Goal: Check status: Check status

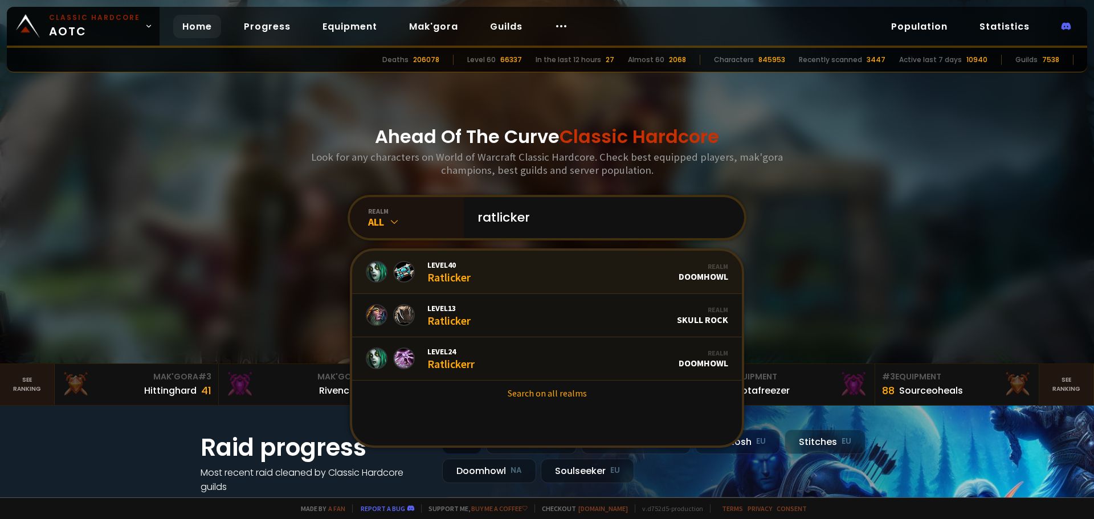
type input "ratlicker"
click at [510, 261] on link "Level 40 Ratlicker Realm Doomhowl" at bounding box center [547, 272] width 390 height 43
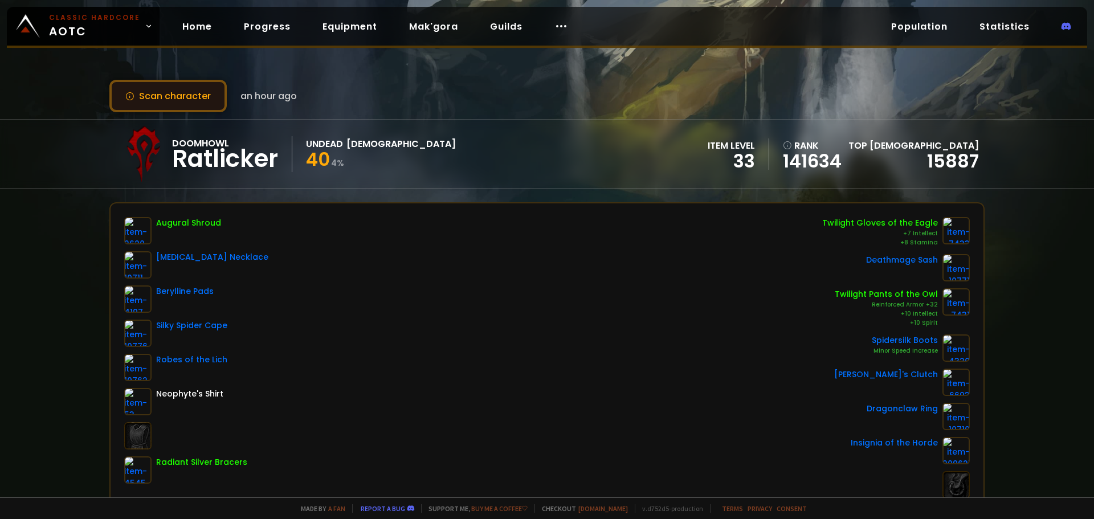
click at [180, 96] on button "Scan character" at bounding box center [167, 96] width 117 height 32
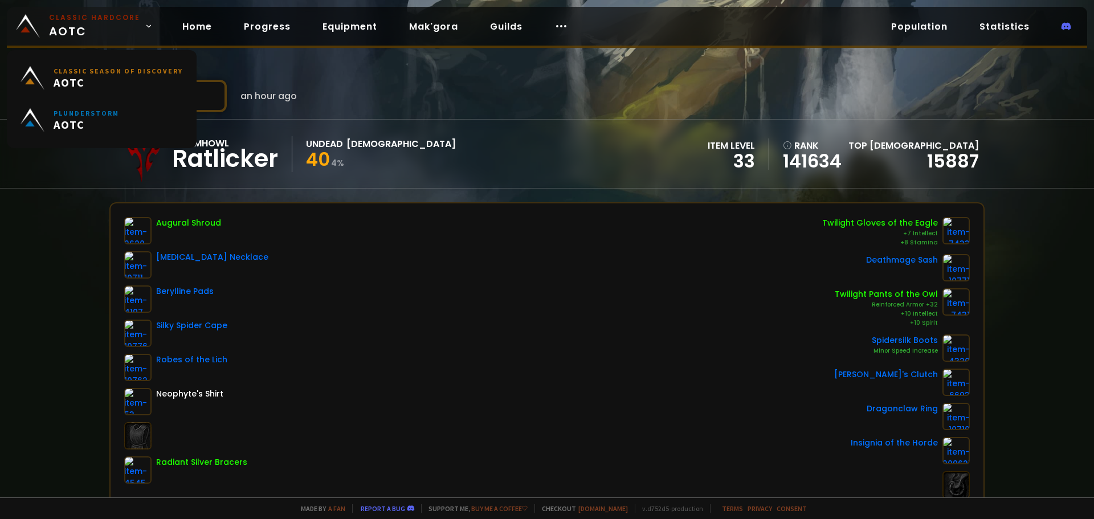
click at [89, 17] on small "Classic Hardcore" at bounding box center [94, 18] width 91 height 10
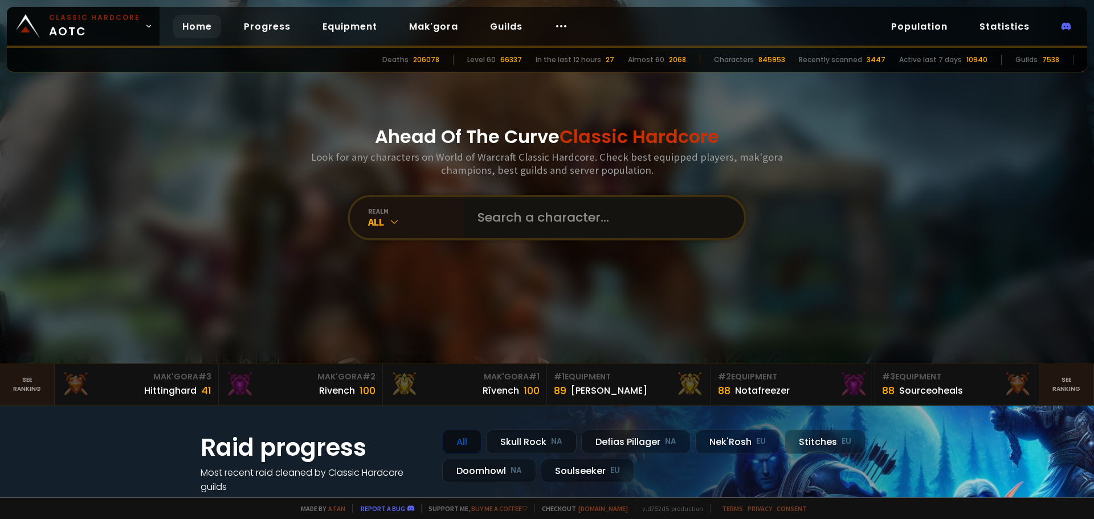
click at [553, 212] on input "text" at bounding box center [601, 217] width 260 height 41
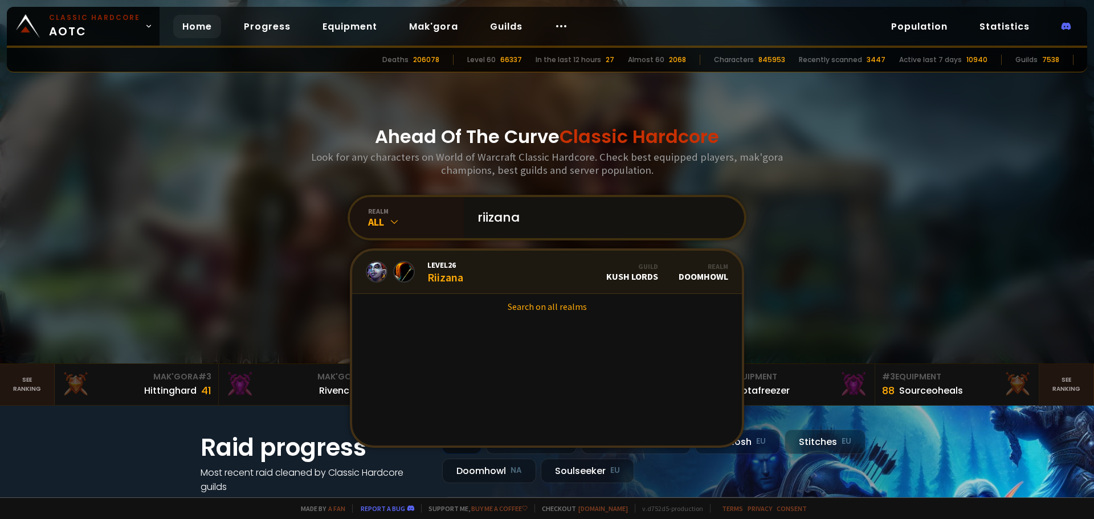
type input "riizana"
click at [468, 256] on link "Level 26 Riizana Guild Kush Lords Realm Doomhowl" at bounding box center [547, 272] width 390 height 43
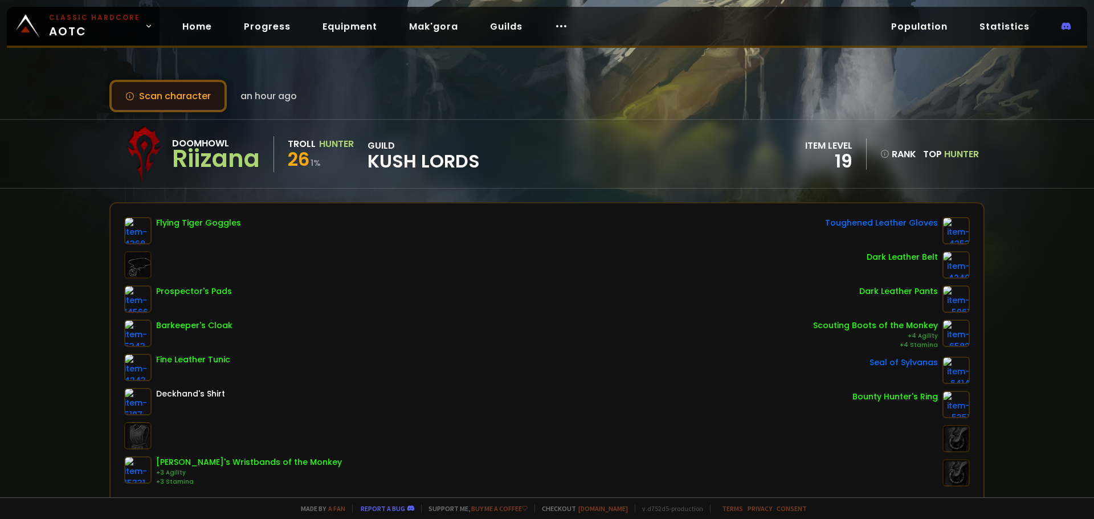
click at [187, 96] on button "Scan character" at bounding box center [167, 96] width 117 height 32
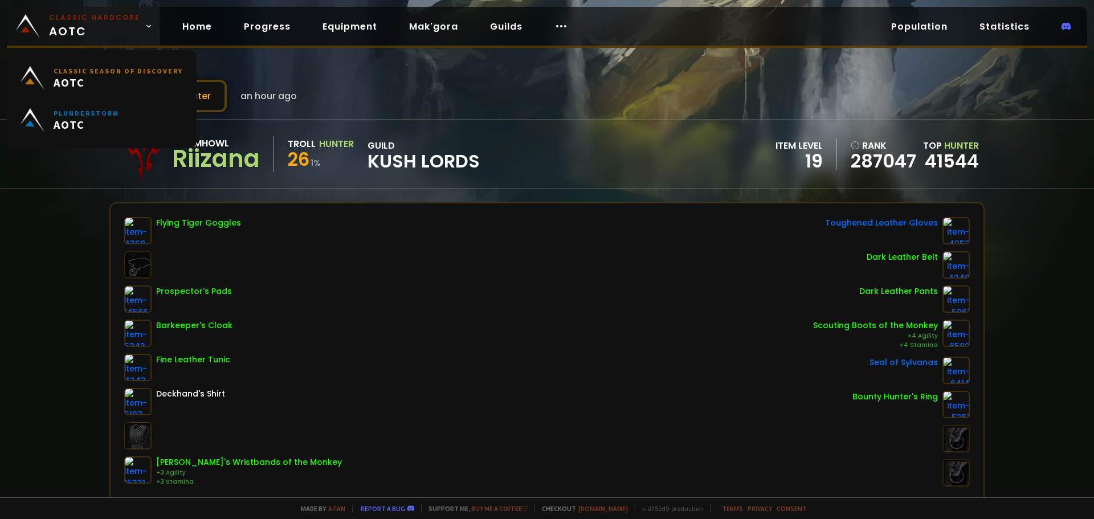
click at [87, 19] on small "Classic Hardcore" at bounding box center [94, 18] width 91 height 10
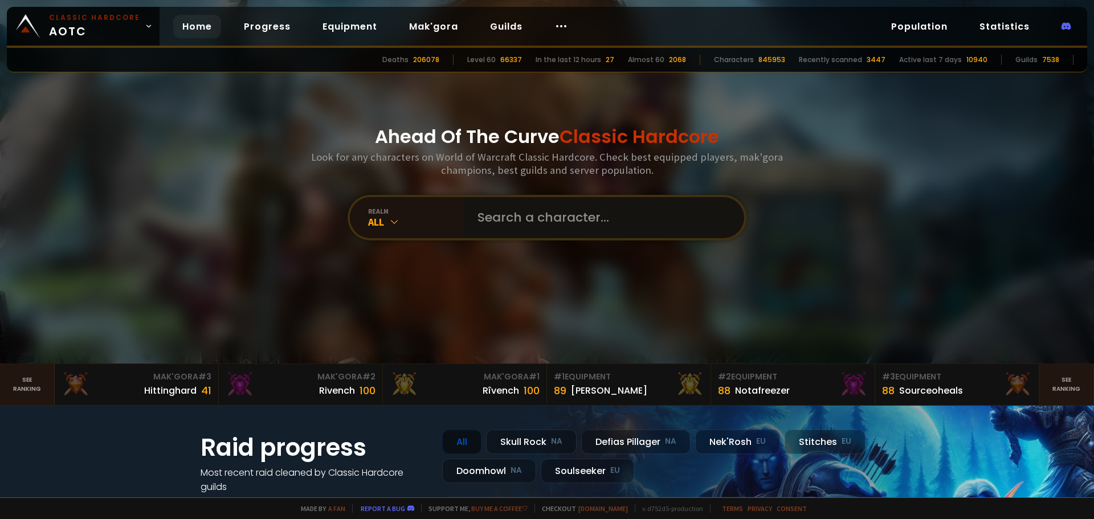
click at [519, 218] on input "text" at bounding box center [601, 217] width 260 height 41
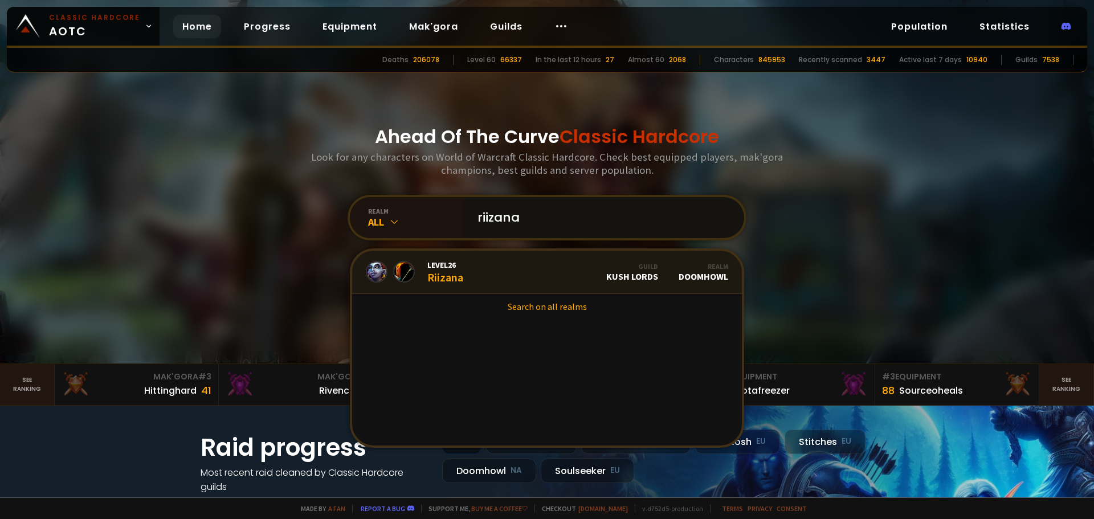
type input "riizana"
click at [516, 266] on link "Level 26 Riizana Guild Kush Lords Realm Doomhowl" at bounding box center [547, 272] width 390 height 43
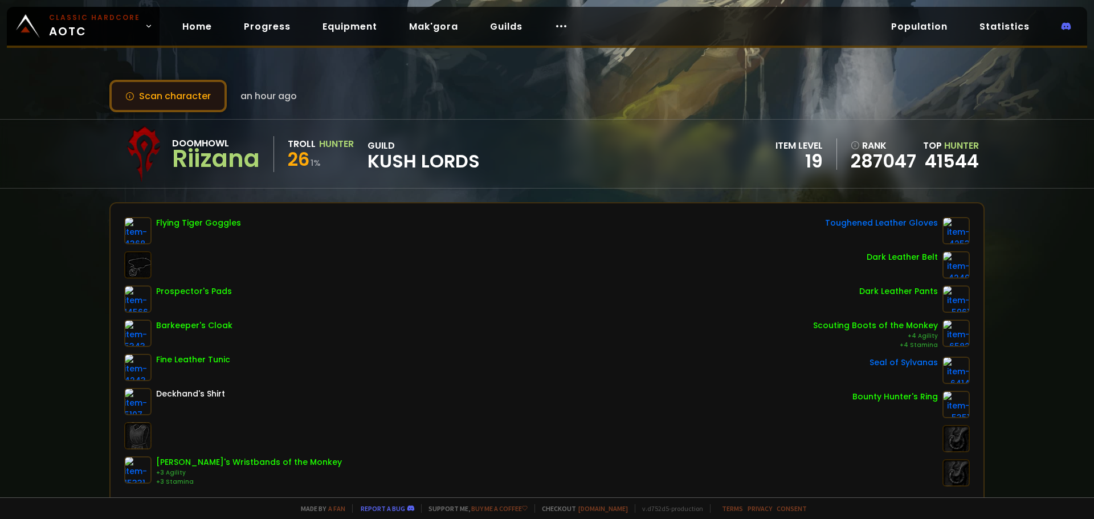
click at [185, 94] on button "Scan character" at bounding box center [167, 96] width 117 height 32
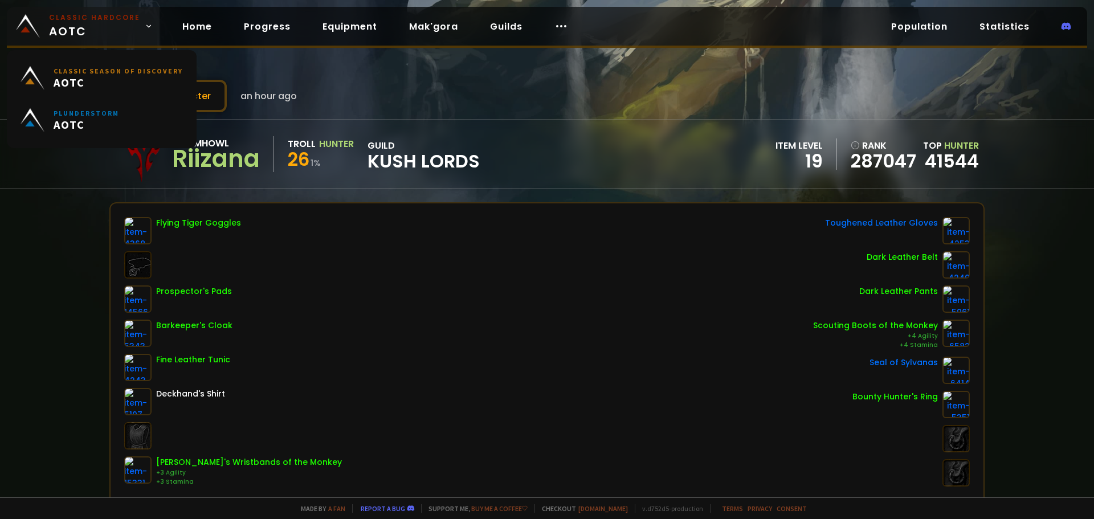
click at [108, 18] on small "Classic Hardcore" at bounding box center [94, 18] width 91 height 10
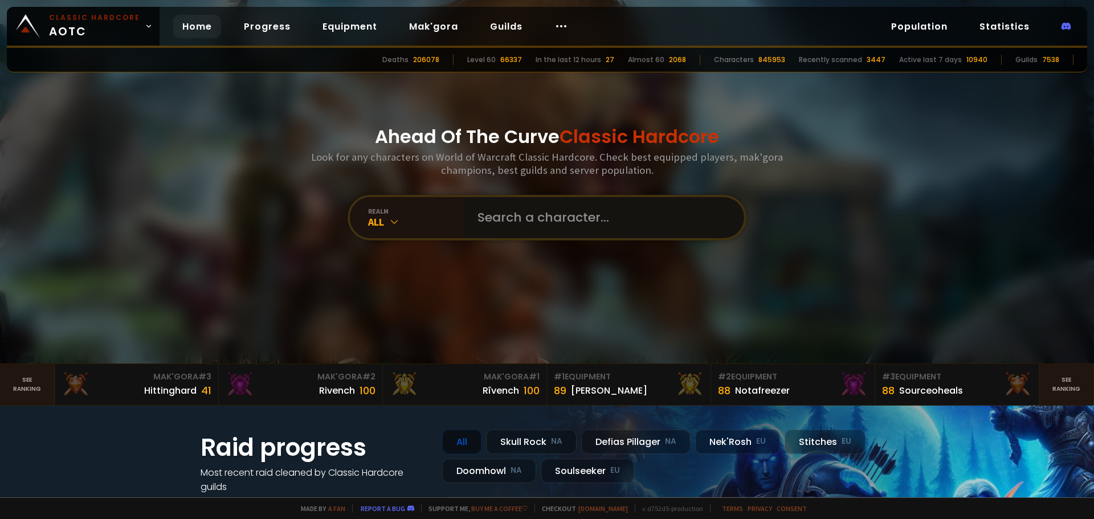
click at [546, 222] on input "text" at bounding box center [601, 217] width 260 height 41
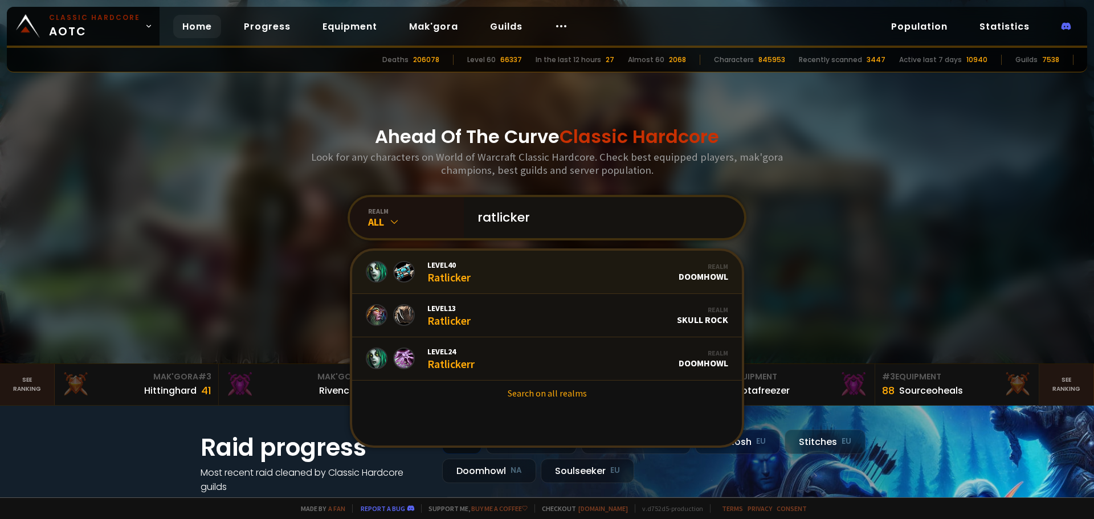
type input "ratlicker"
click at [517, 277] on link "Level 40 Ratlicker Realm Doomhowl" at bounding box center [547, 272] width 390 height 43
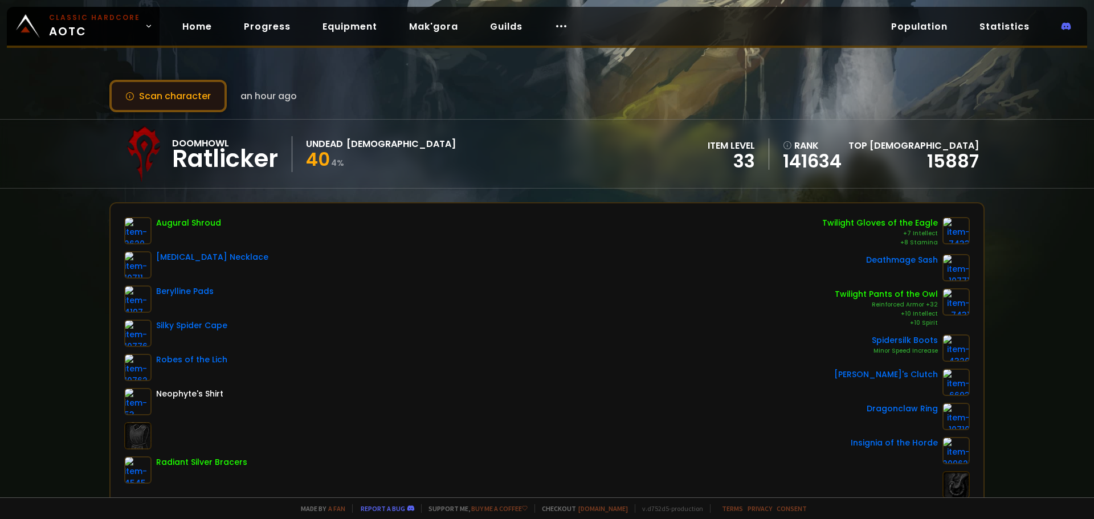
click at [213, 102] on button "Scan character" at bounding box center [167, 96] width 117 height 32
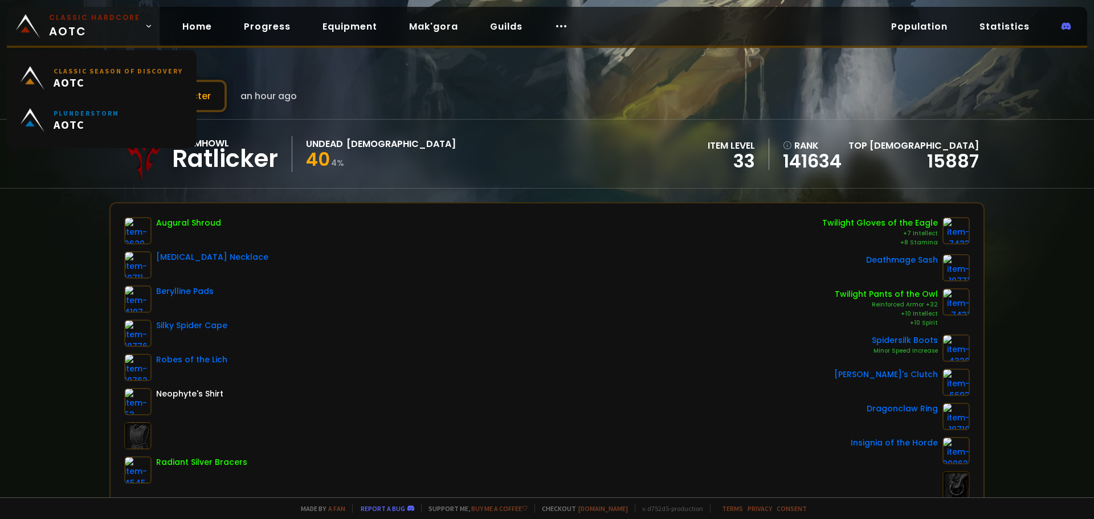
click at [112, 17] on small "Classic Hardcore" at bounding box center [94, 18] width 91 height 10
